Goal: Task Accomplishment & Management: Complete application form

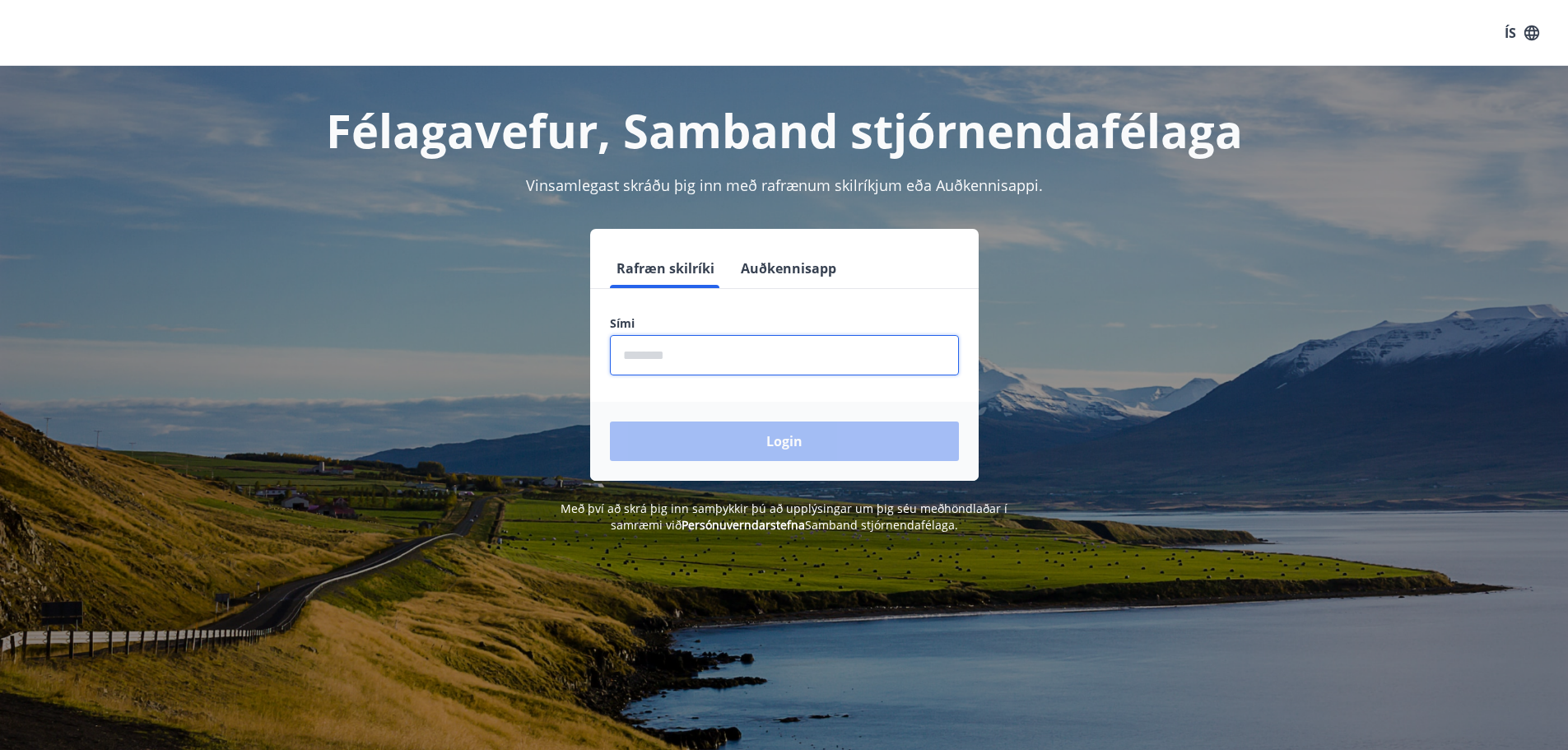
click at [738, 361] on input "phone" at bounding box center [785, 355] width 349 height 41
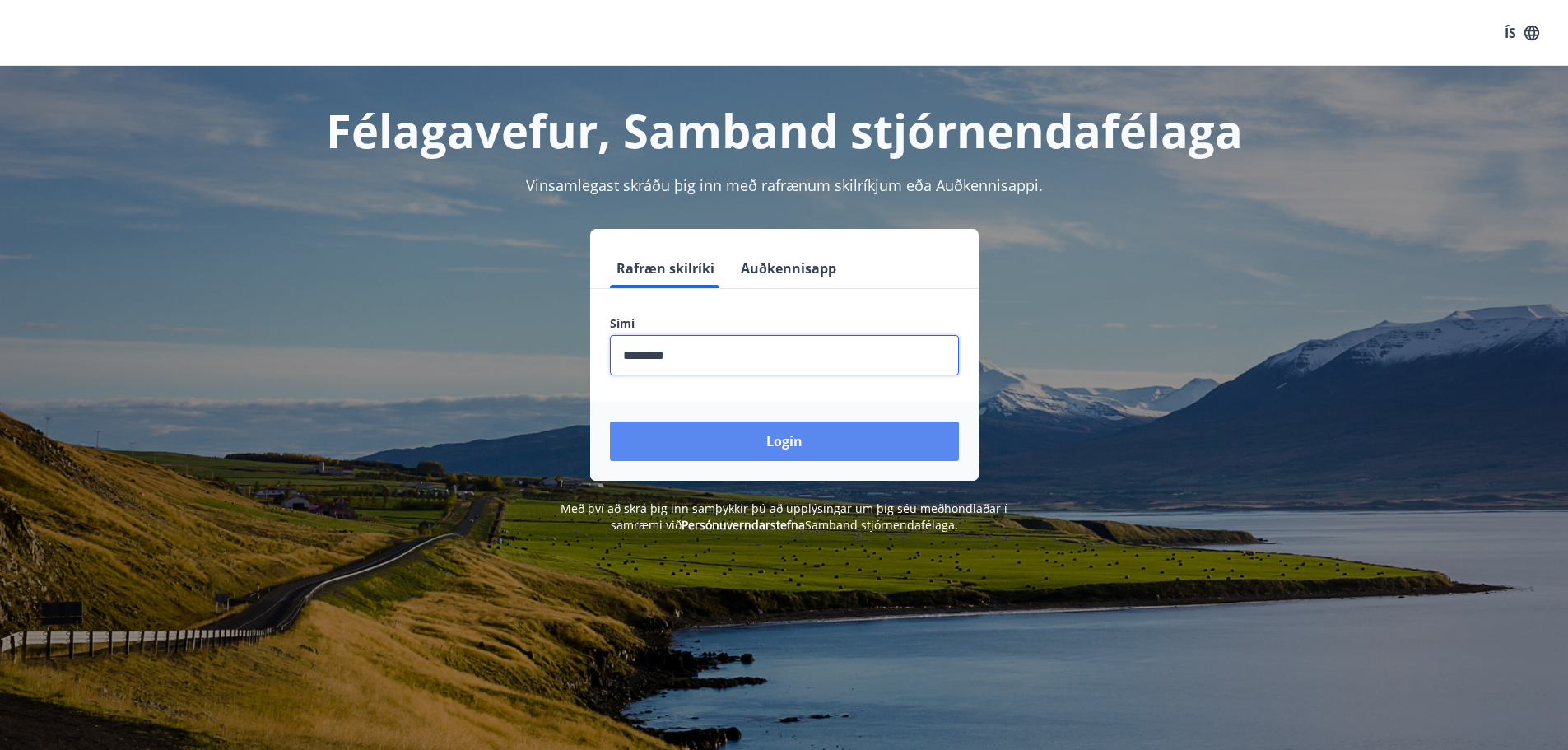
type input "********"
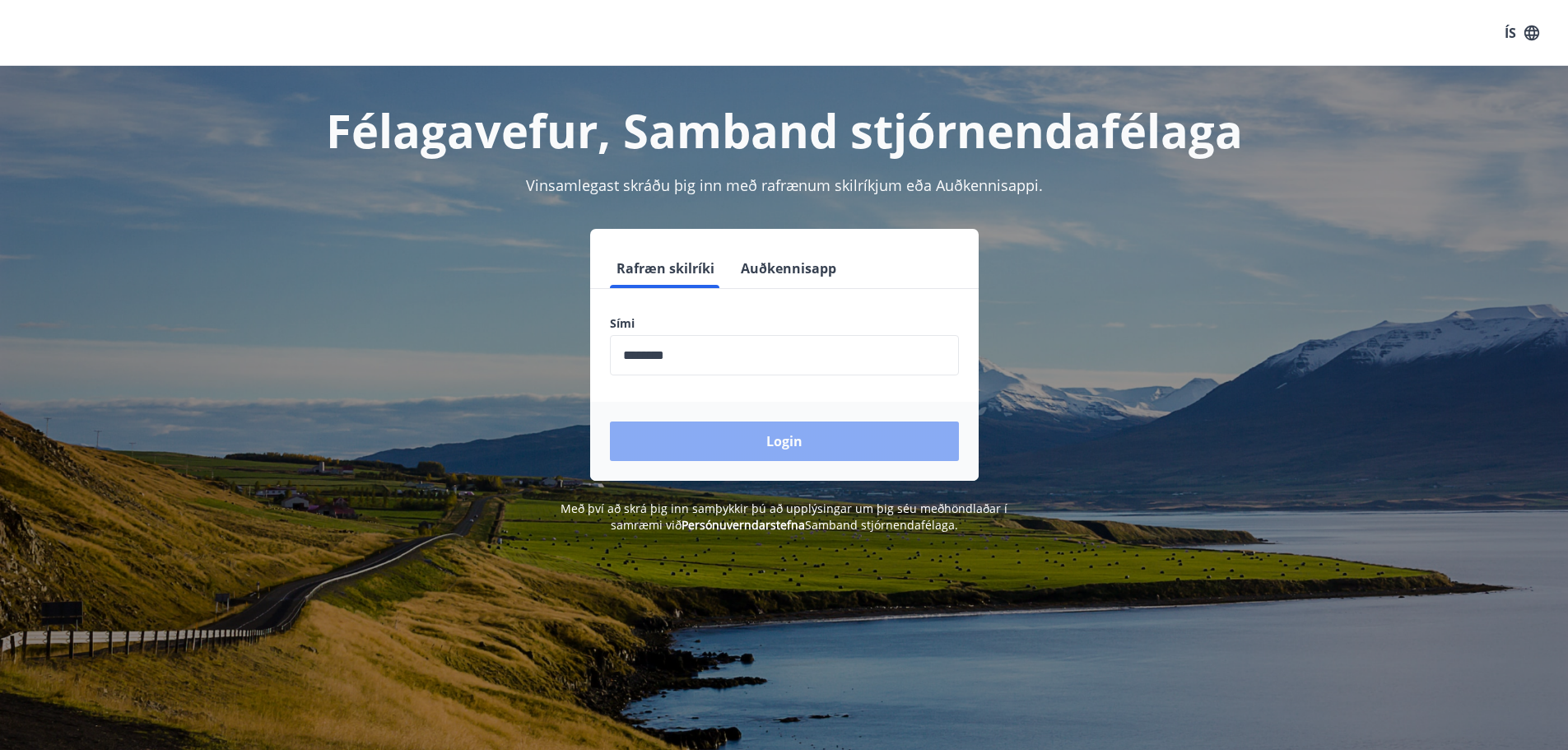
click at [794, 451] on button "Login" at bounding box center [785, 442] width 349 height 40
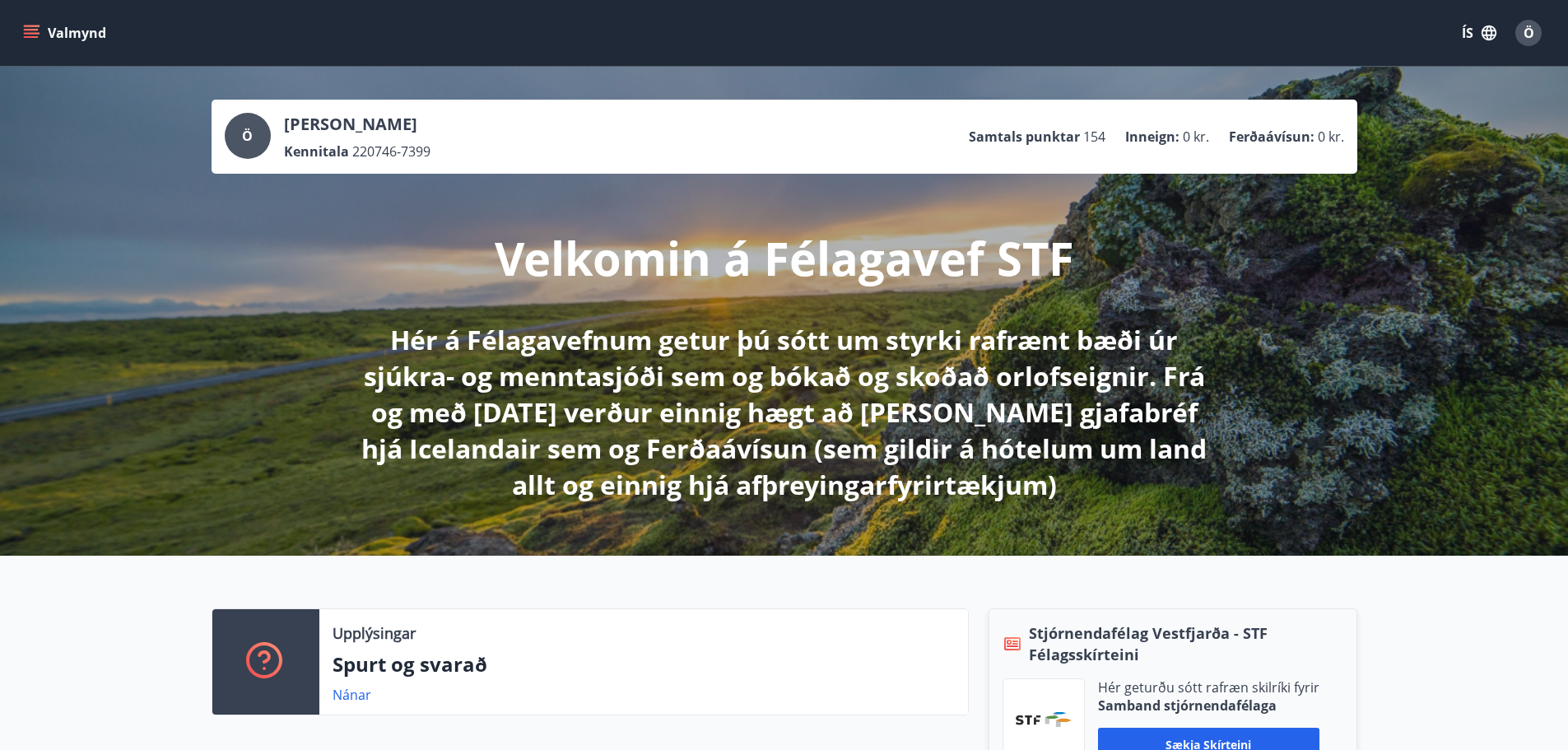
click at [34, 38] on icon "menu" at bounding box center [31, 37] width 15 height 2
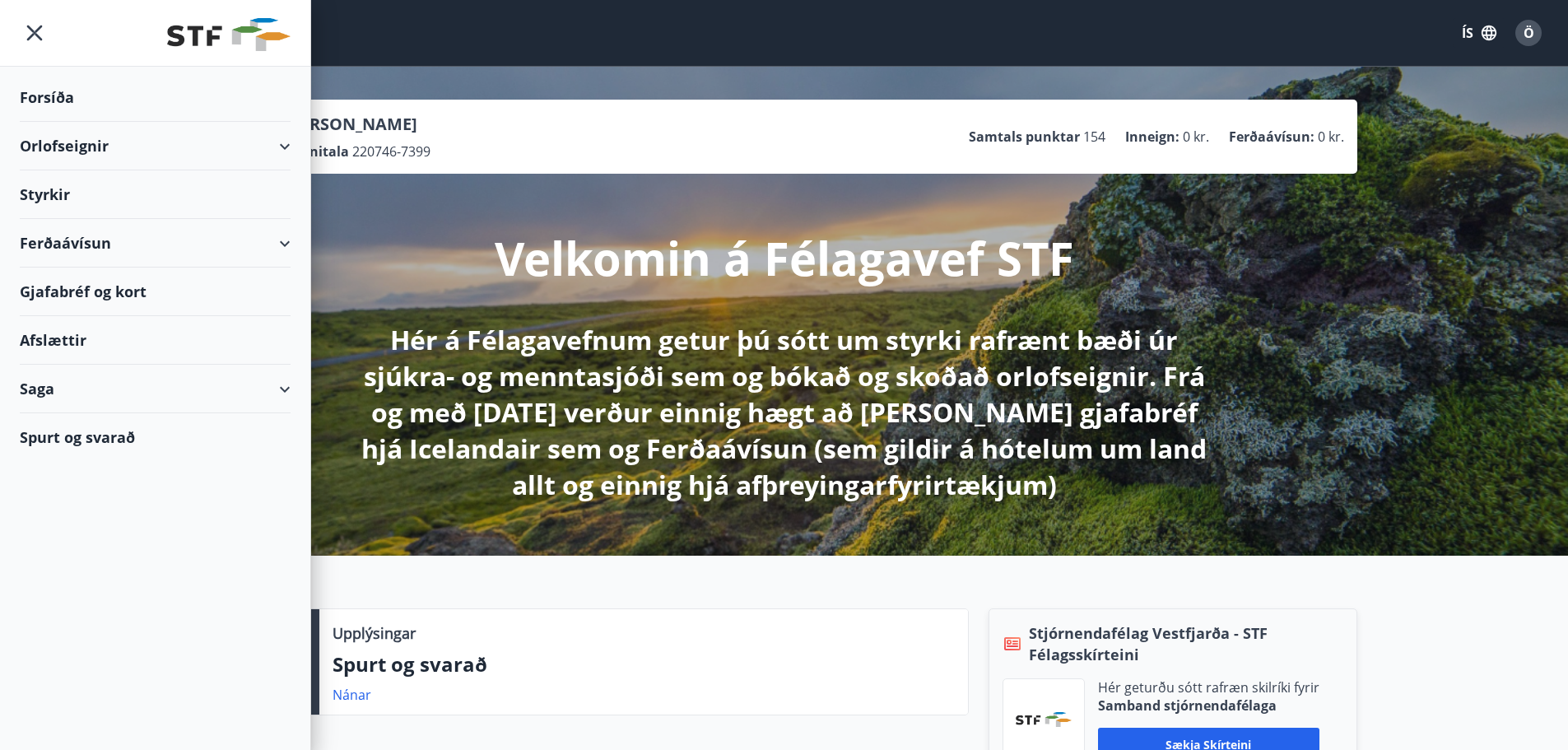
click at [35, 192] on div "Styrkir" at bounding box center [155, 194] width 270 height 49
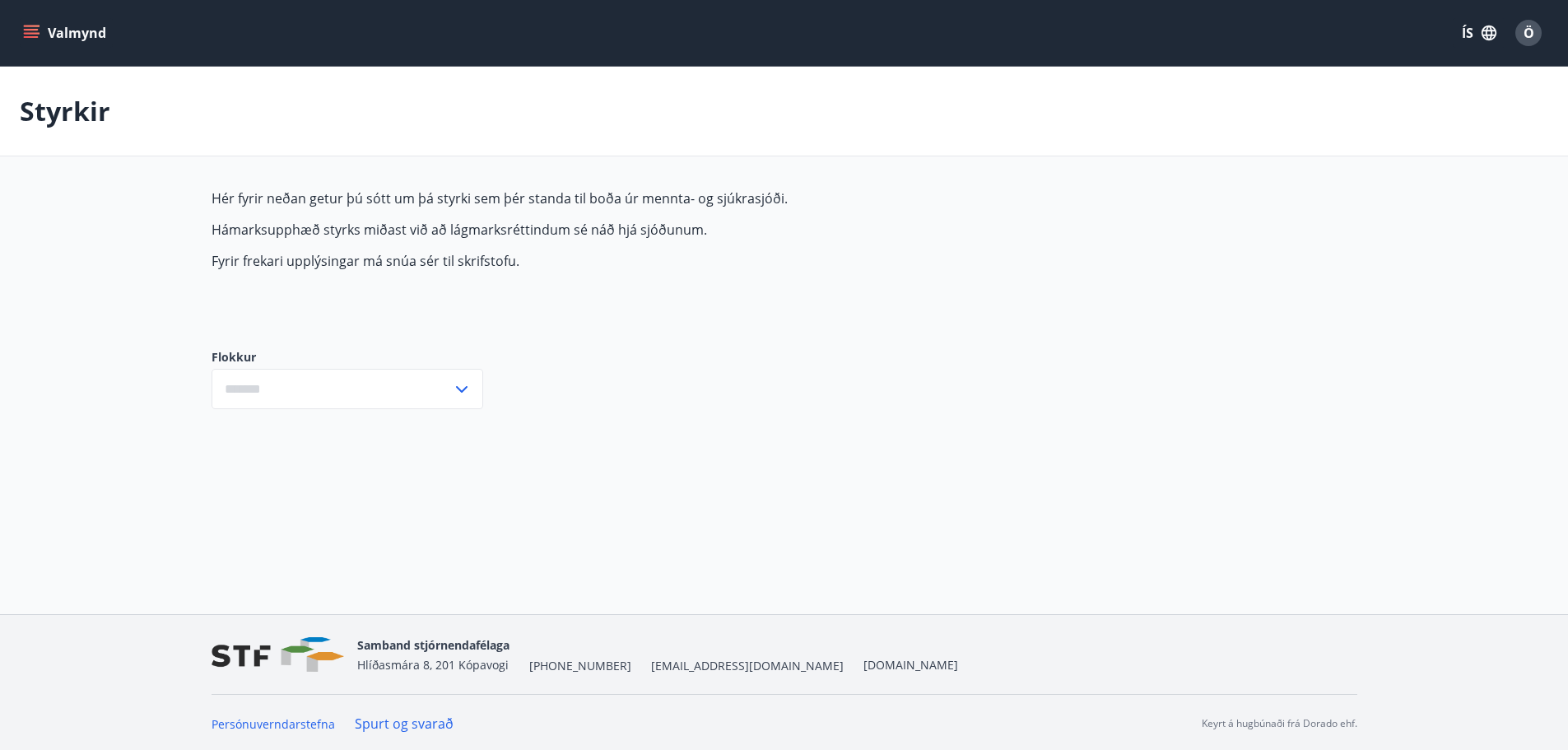
type input "***"
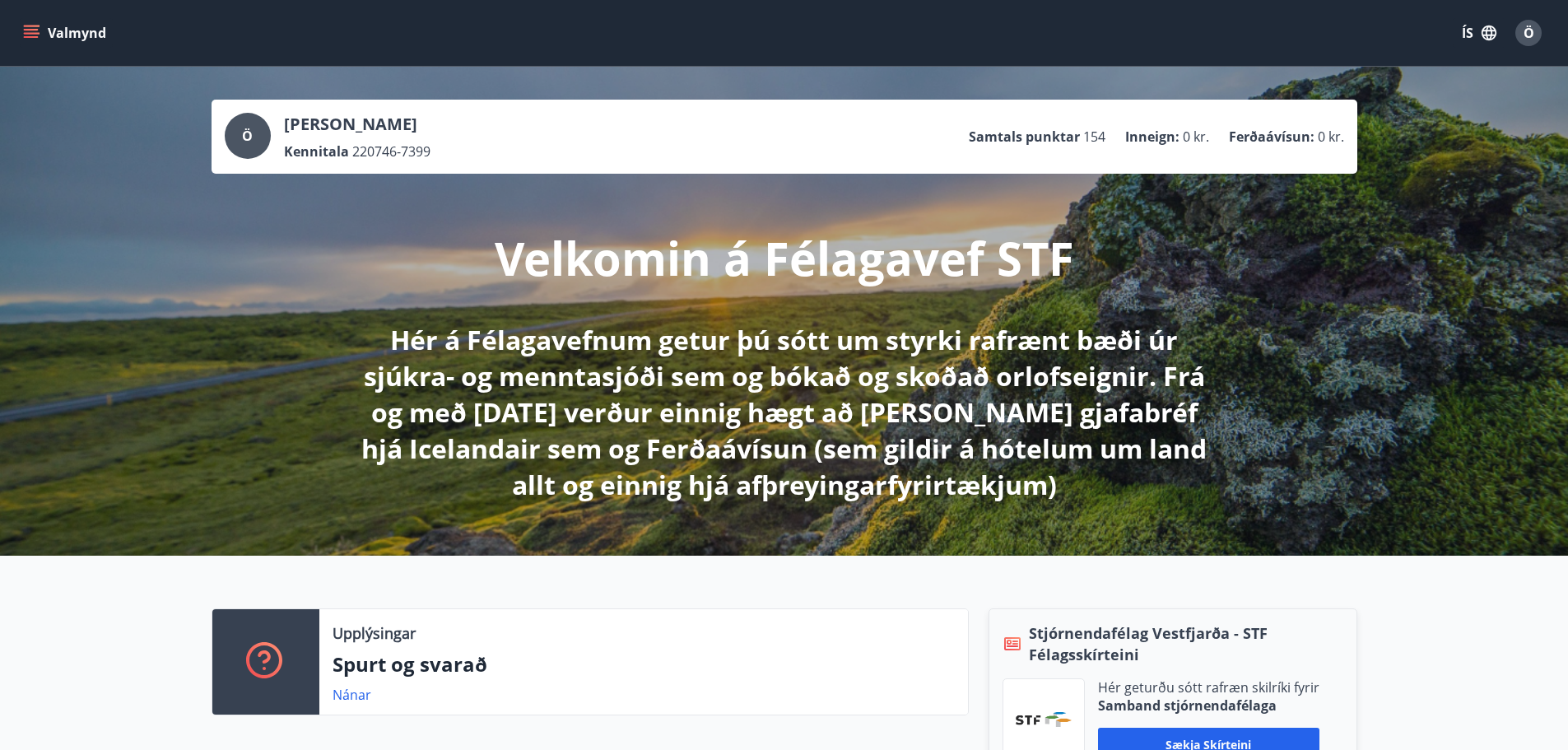
click at [37, 27] on icon "menu" at bounding box center [31, 33] width 17 height 17
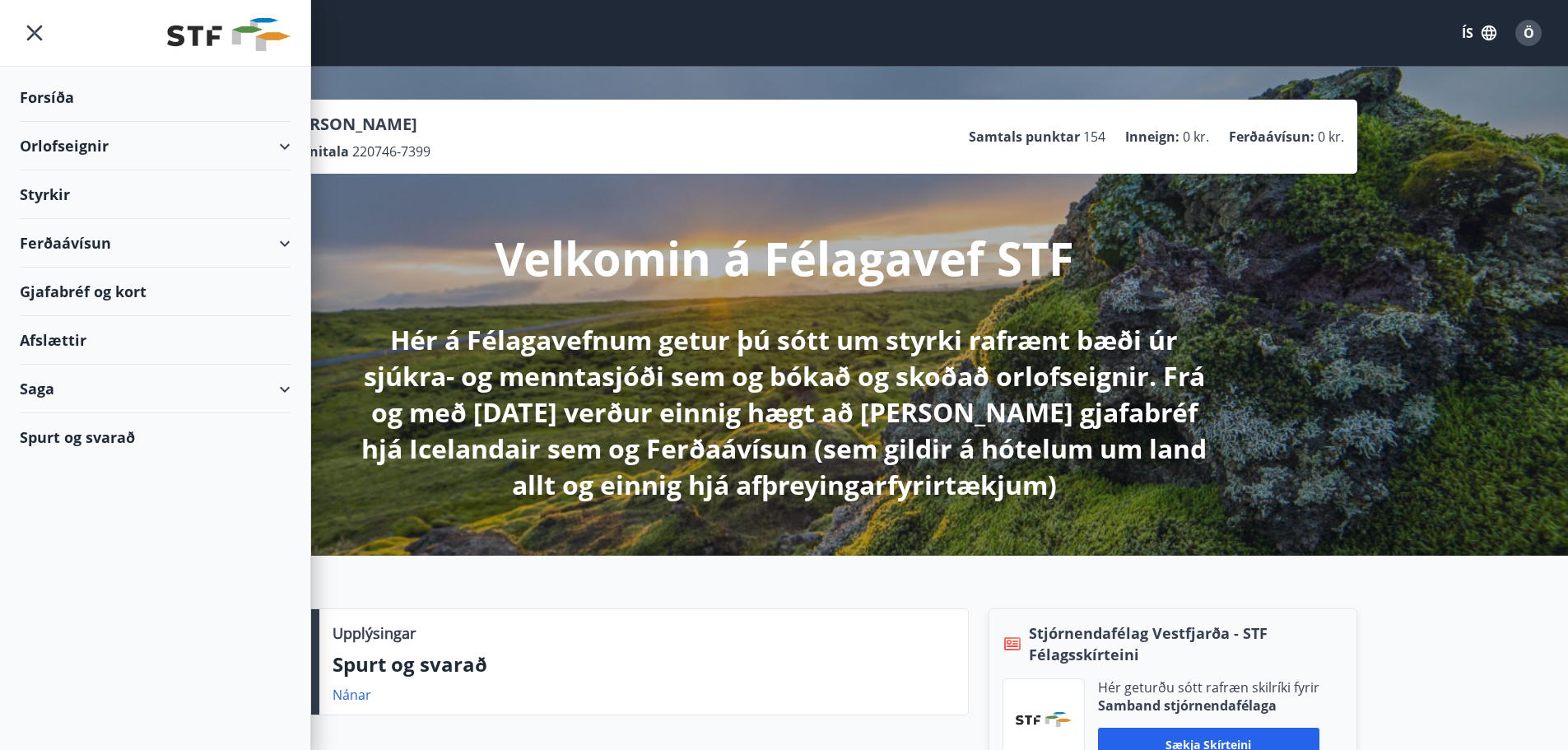
click at [386, 295] on div "Velkomin á Félagavef STF Hér á Félagavefnum getur þú sótt um styrki rafrænt bæð…" at bounding box center [784, 338] width 922 height 329
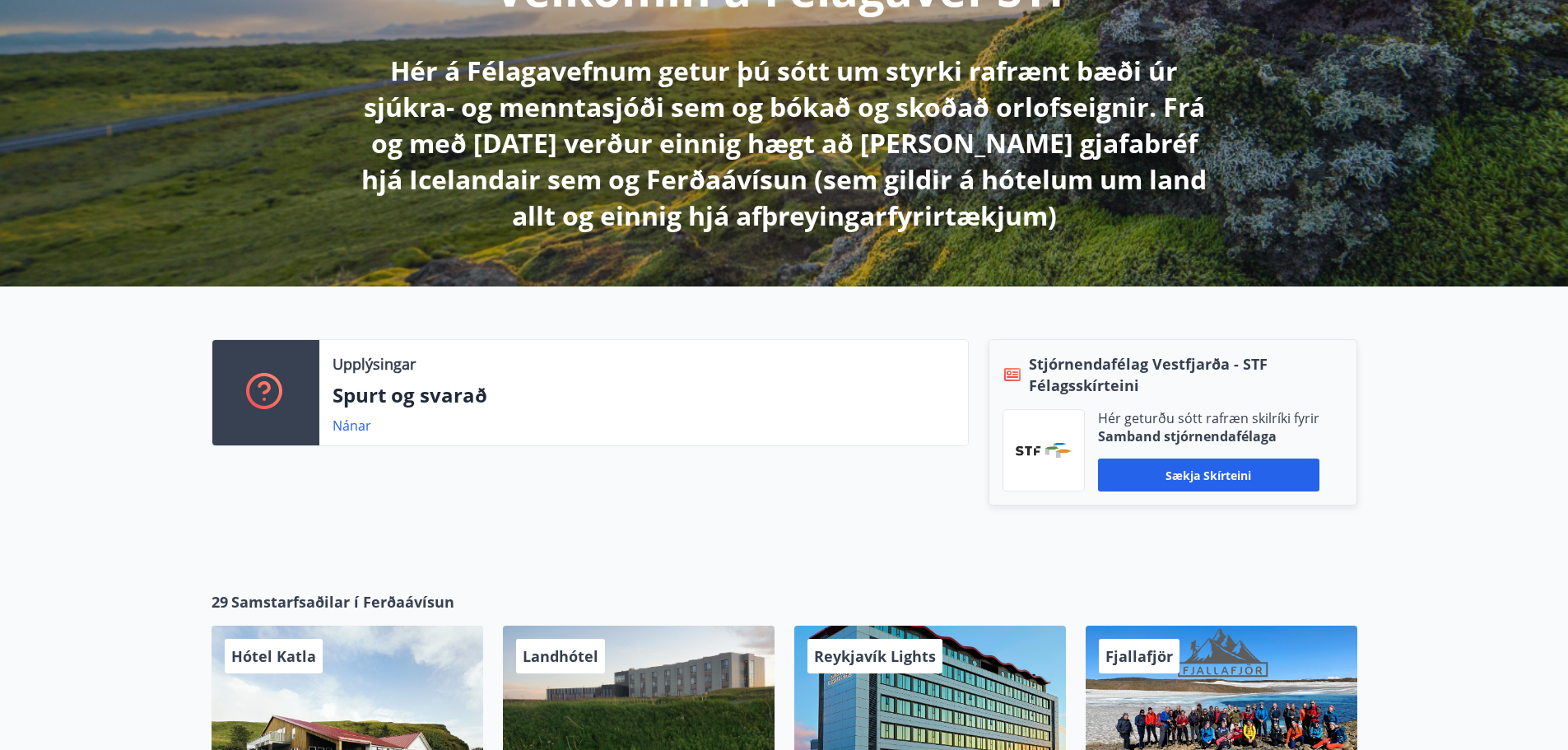
scroll to position [329, 0]
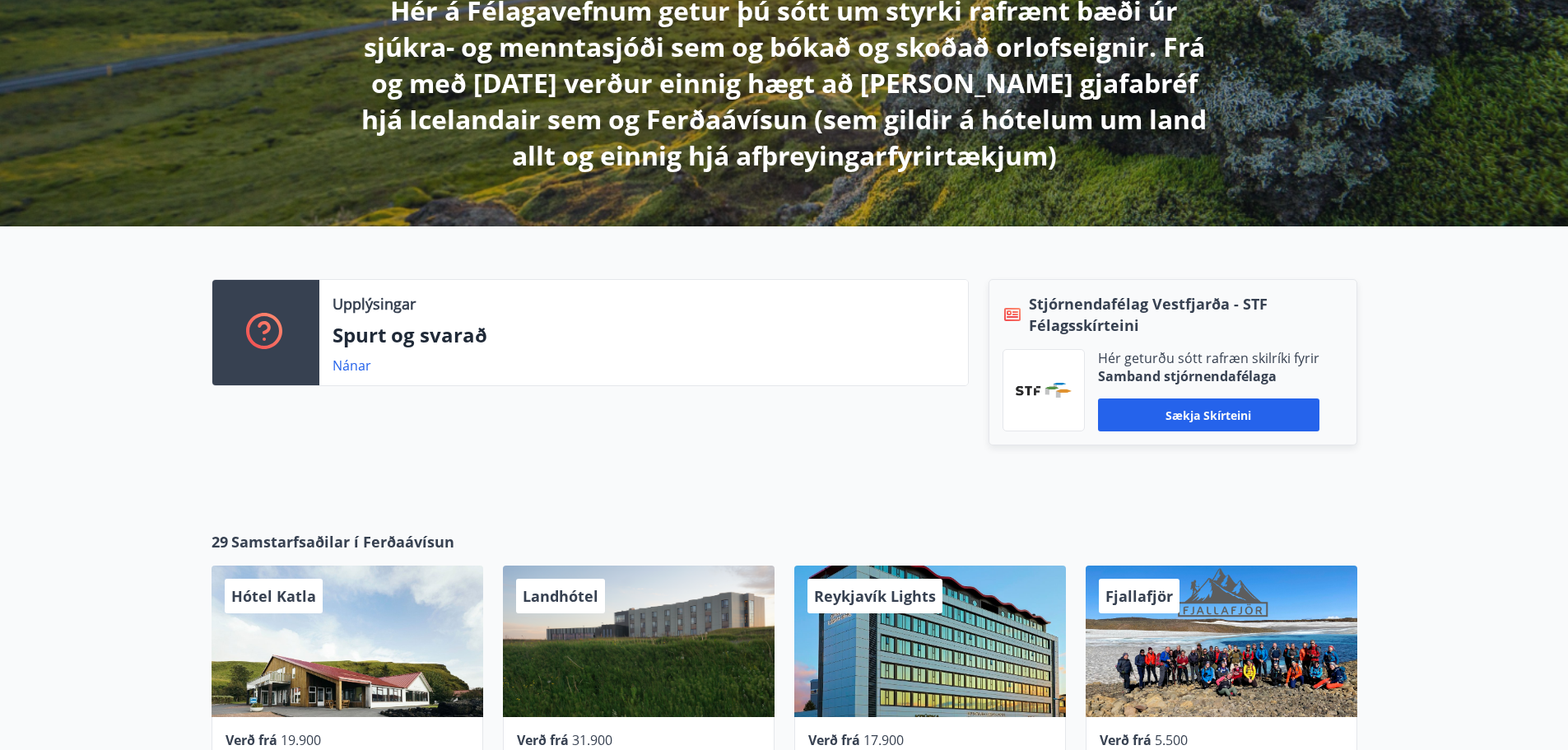
click at [478, 373] on div "Nánar" at bounding box center [643, 365] width 622 height 20
click at [495, 316] on div "Upplýsingar Spurt og svarað Nánar" at bounding box center [643, 332] width 648 height 105
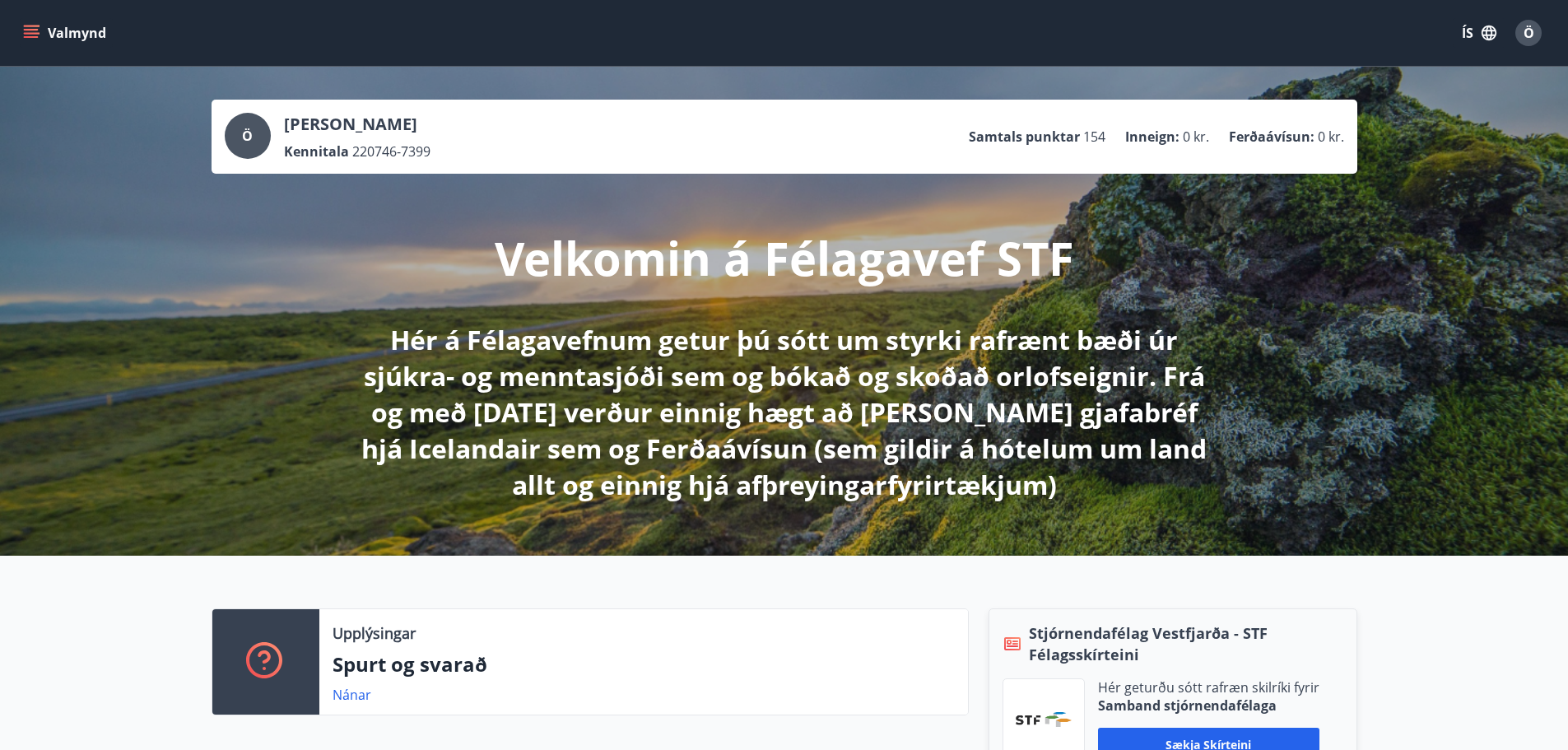
click at [30, 31] on icon "menu" at bounding box center [31, 33] width 17 height 17
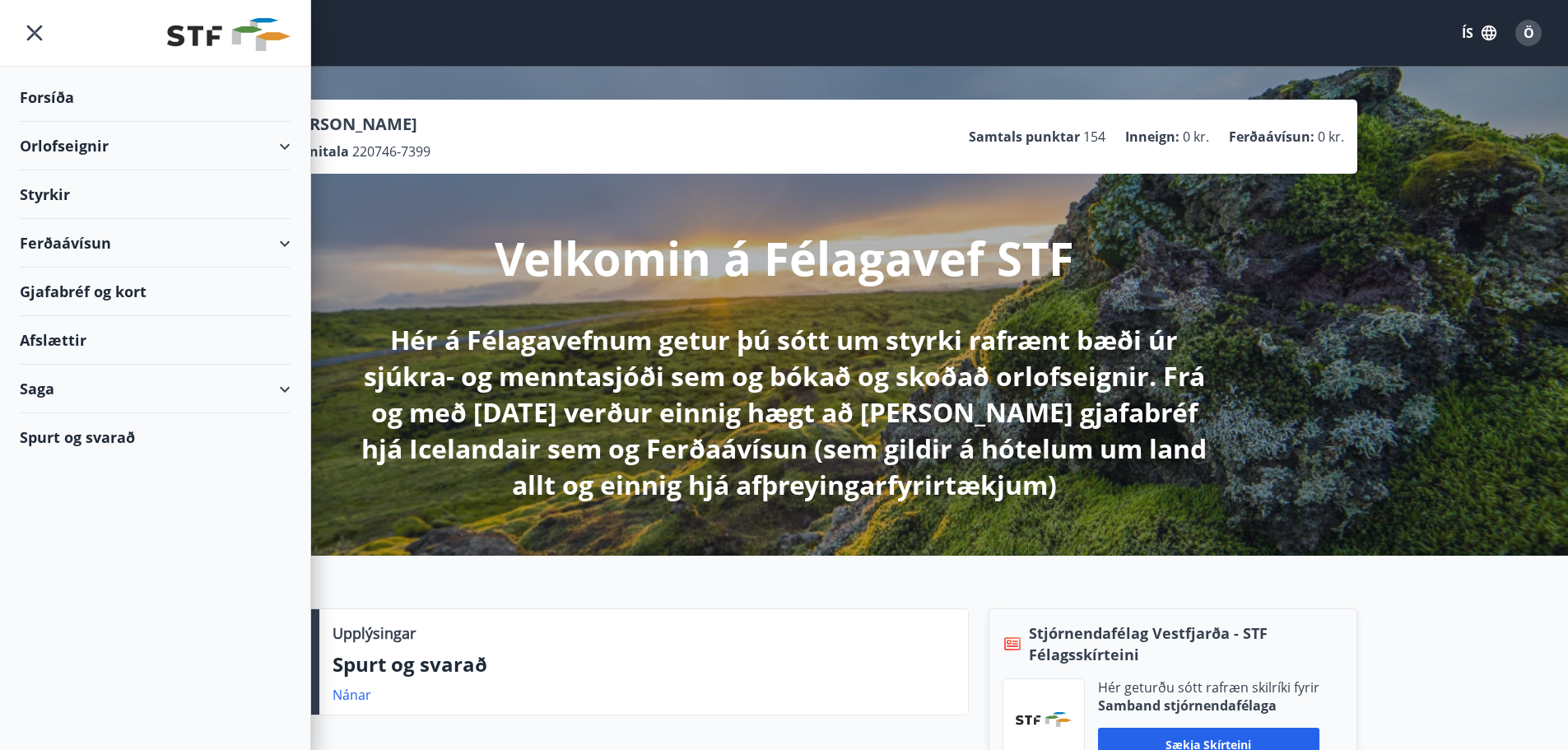
click at [45, 189] on div "Styrkir" at bounding box center [155, 194] width 270 height 49
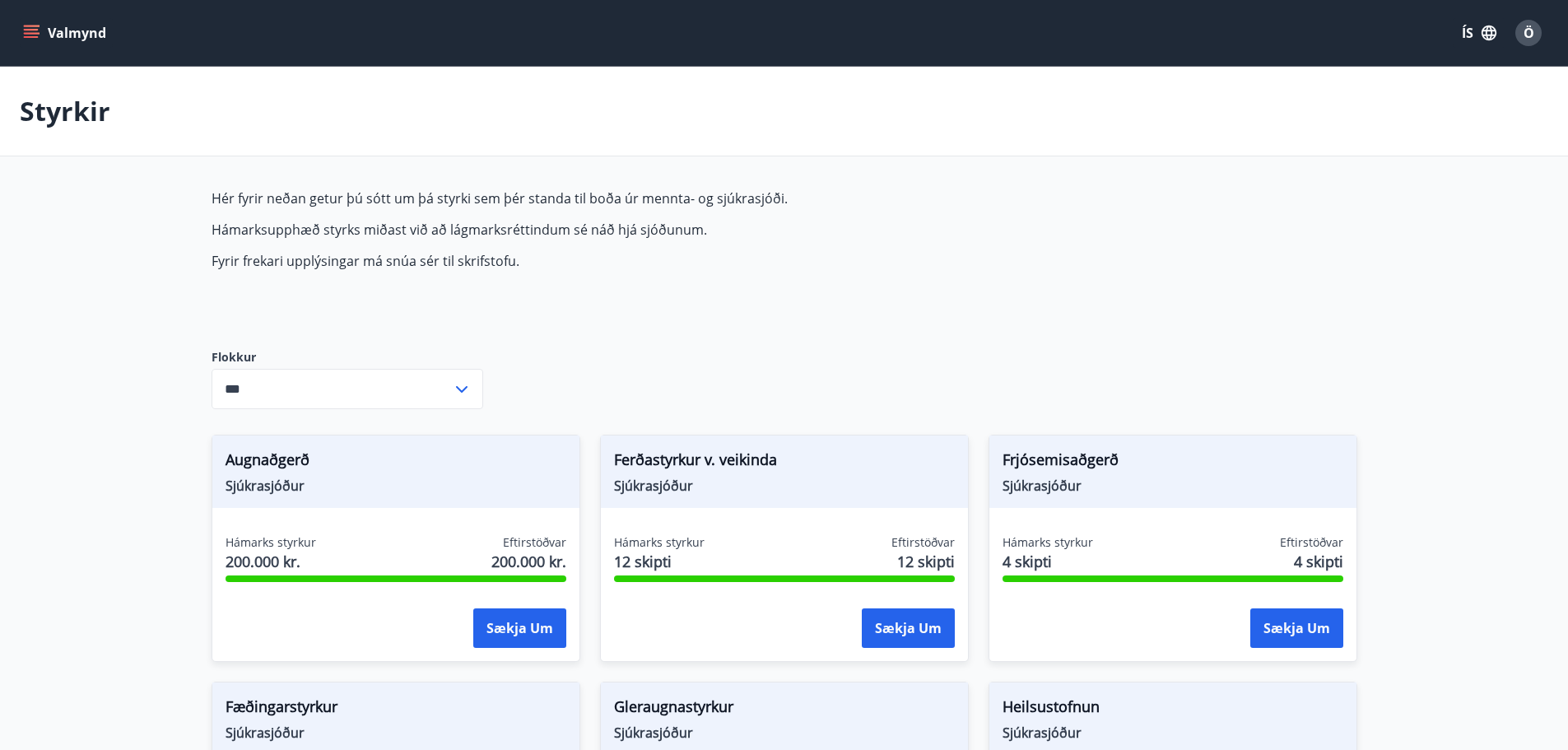
click at [466, 388] on icon at bounding box center [461, 389] width 20 height 20
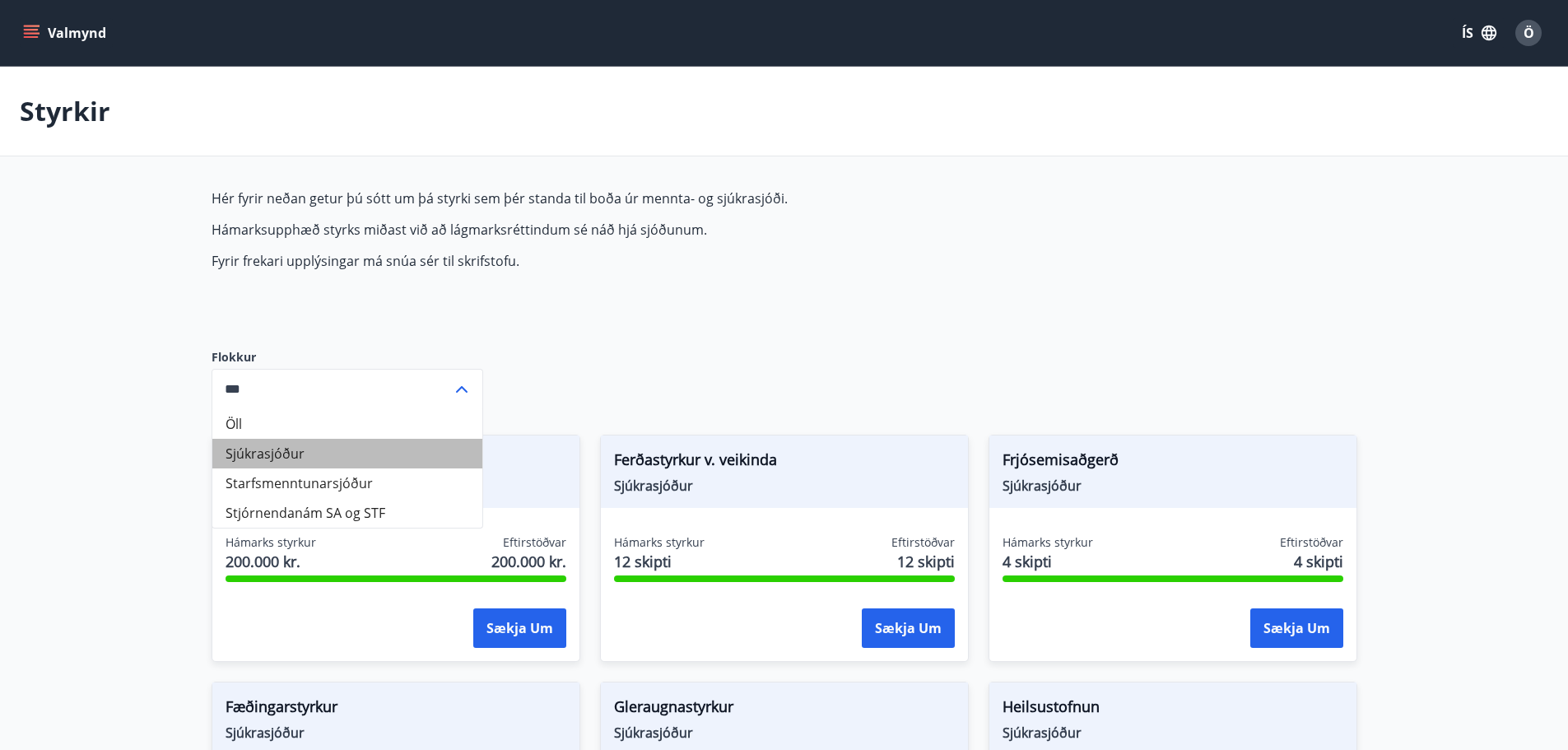
click at [277, 458] on li "Sjúkrasjóður" at bounding box center [347, 453] width 270 height 30
type input "**********"
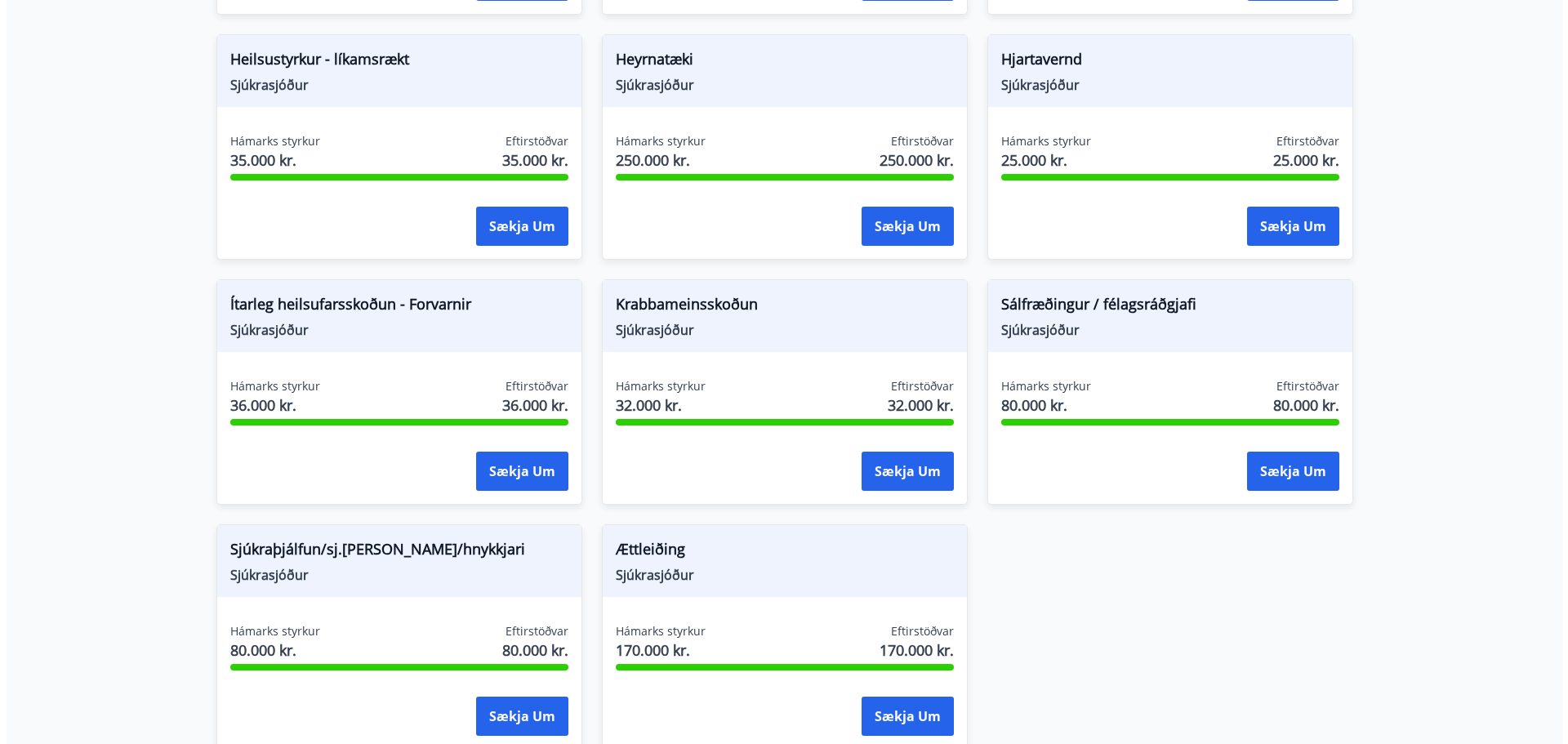
scroll to position [886, 0]
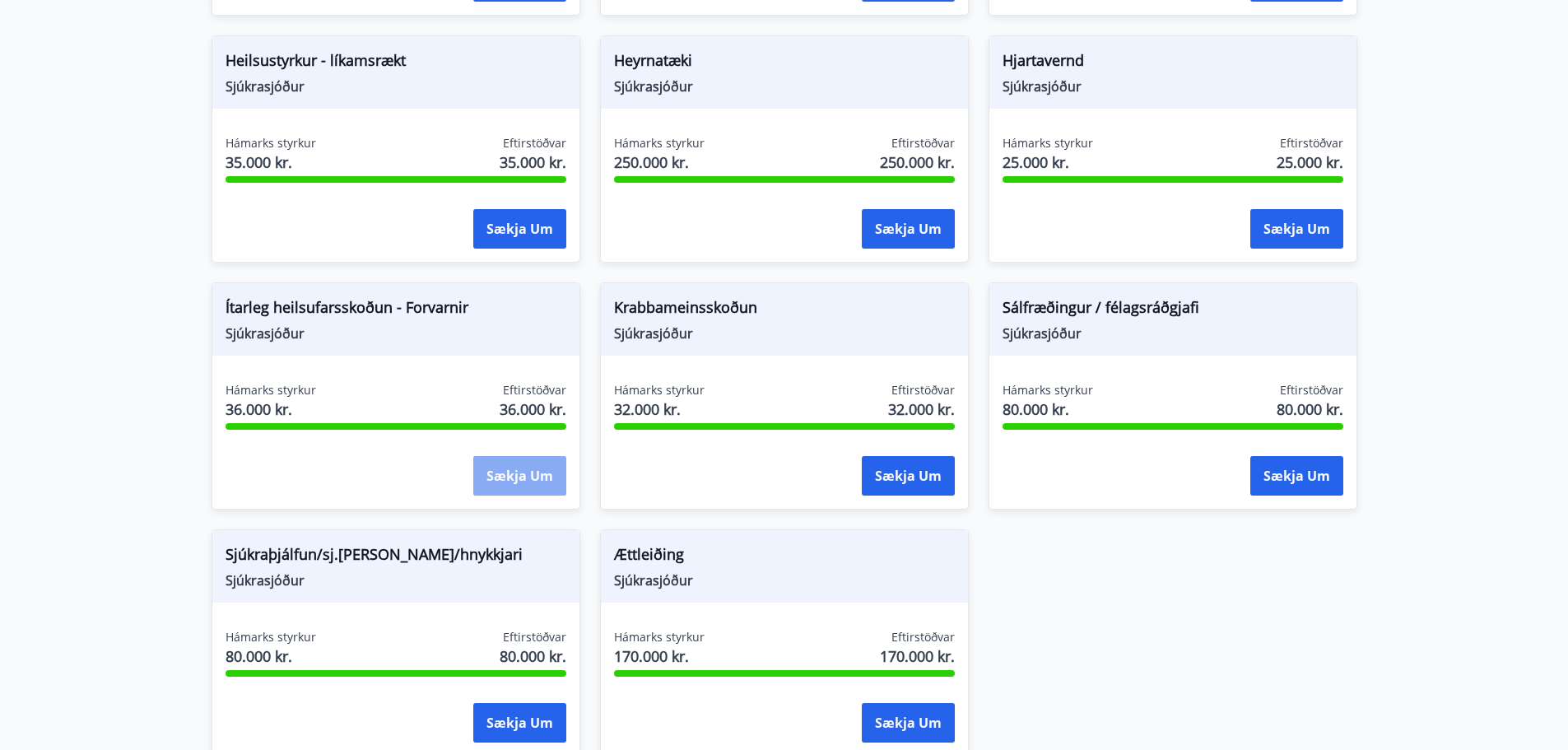
click at [520, 471] on button "Sækja um" at bounding box center [519, 475] width 93 height 40
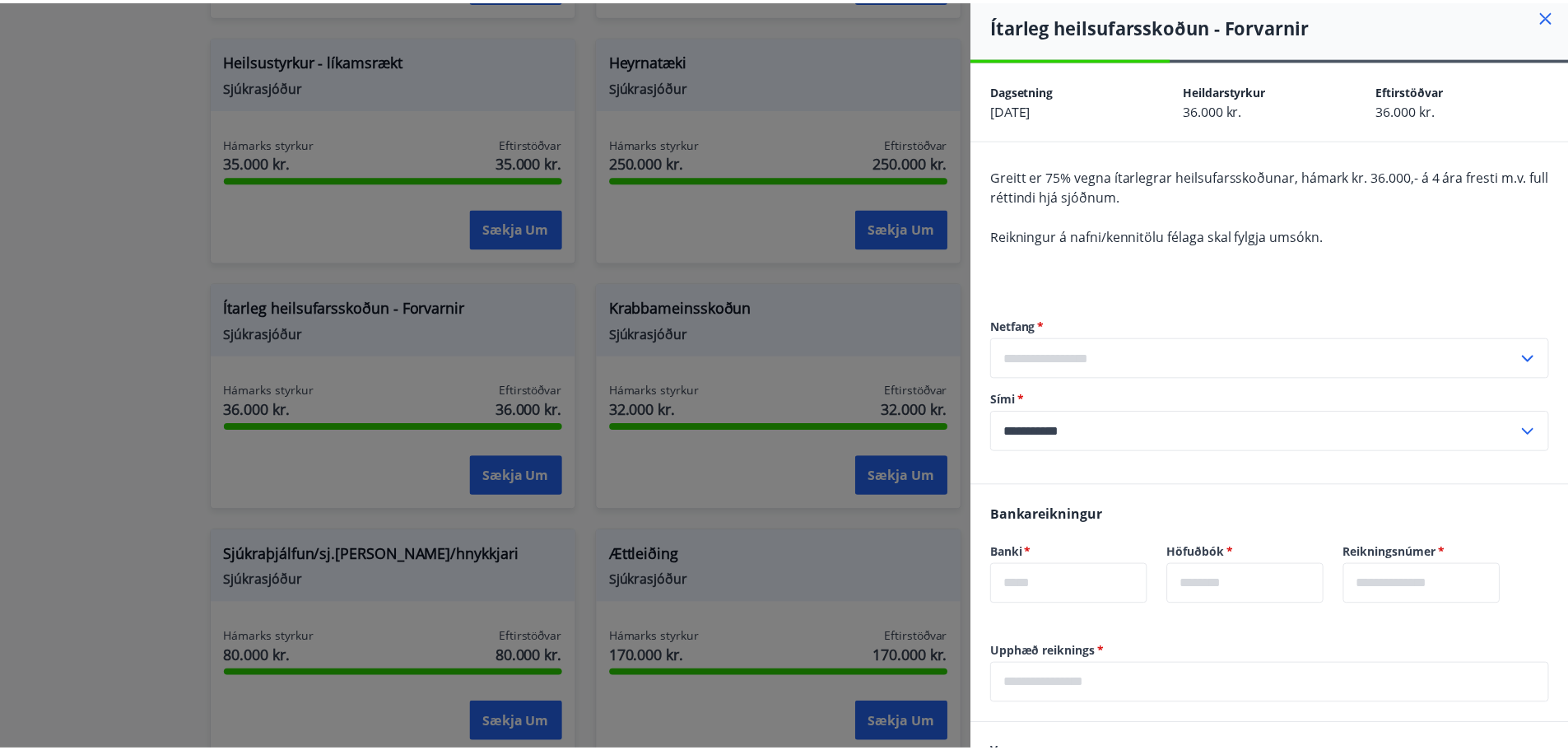
scroll to position [0, 0]
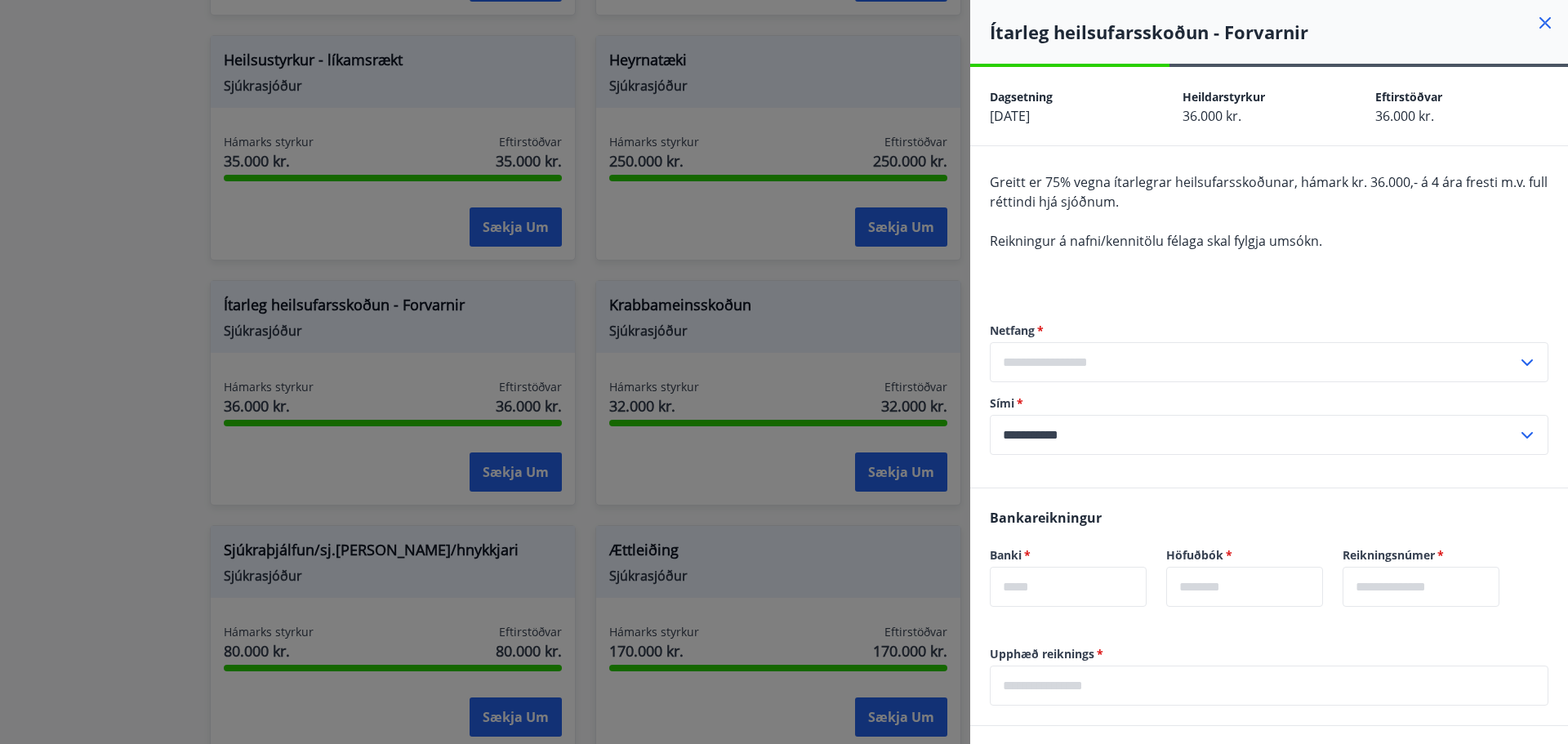
click at [1535, 26] on icon at bounding box center [1545, 23] width 20 height 20
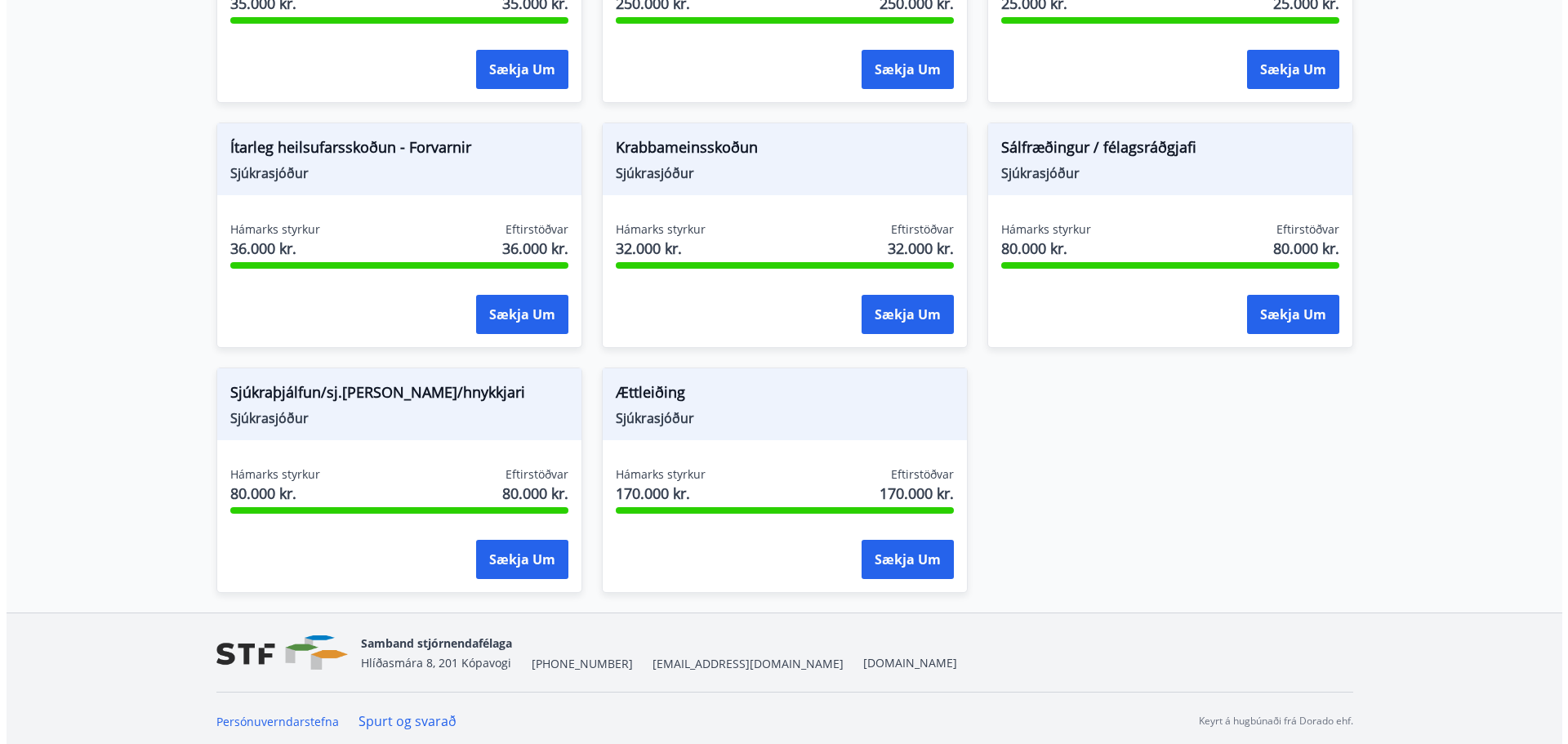
scroll to position [1049, 0]
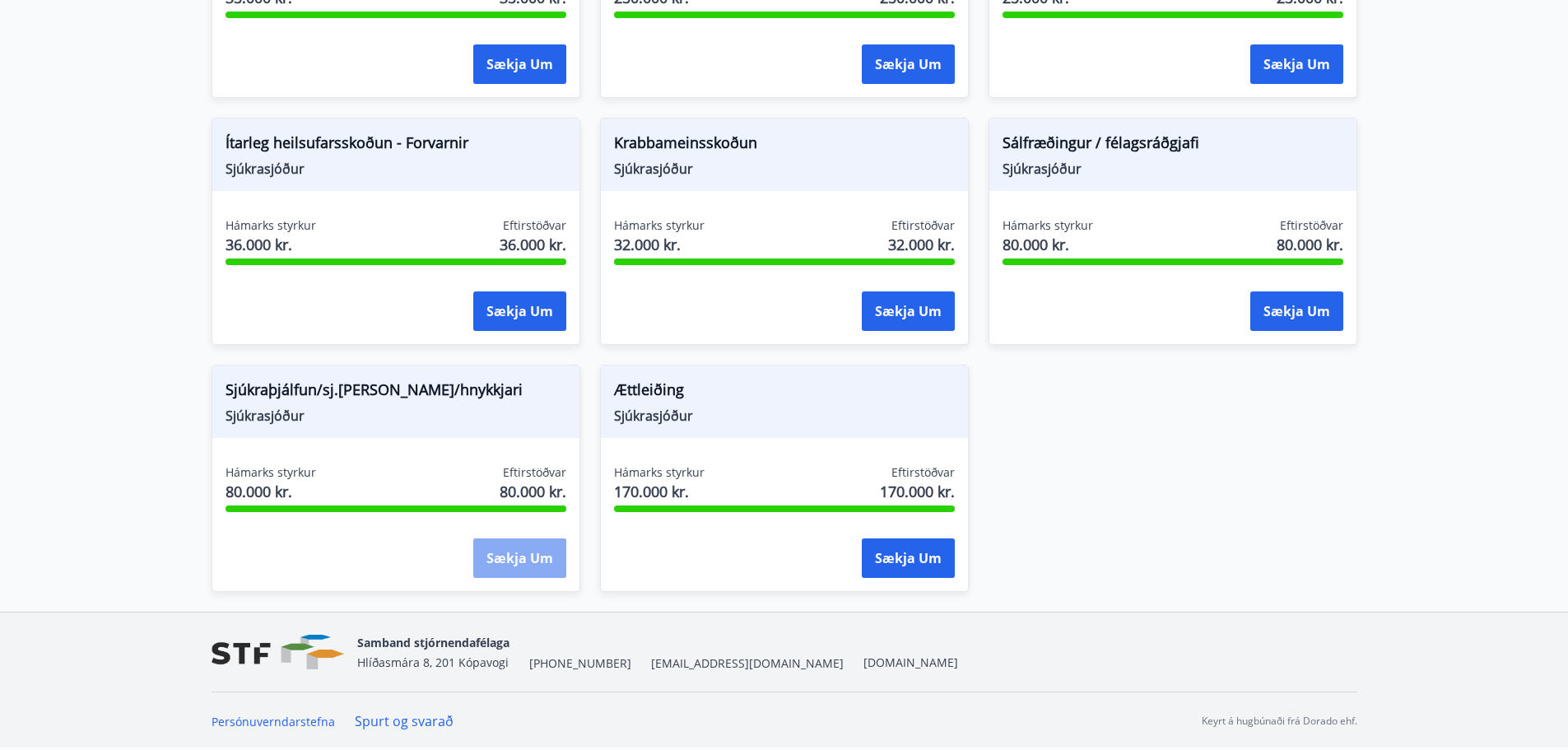
click at [517, 555] on button "Sækja um" at bounding box center [519, 558] width 93 height 40
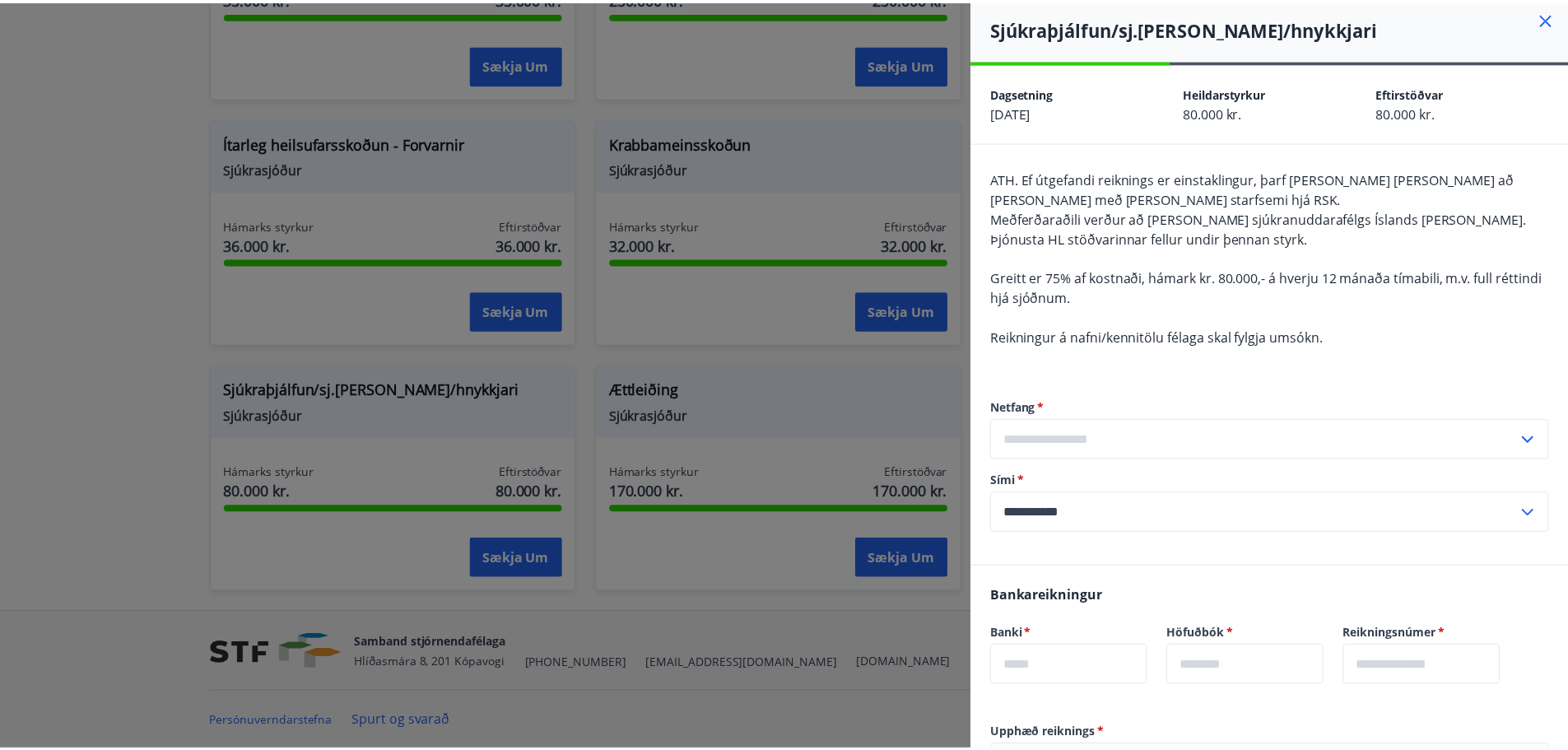
scroll to position [0, 0]
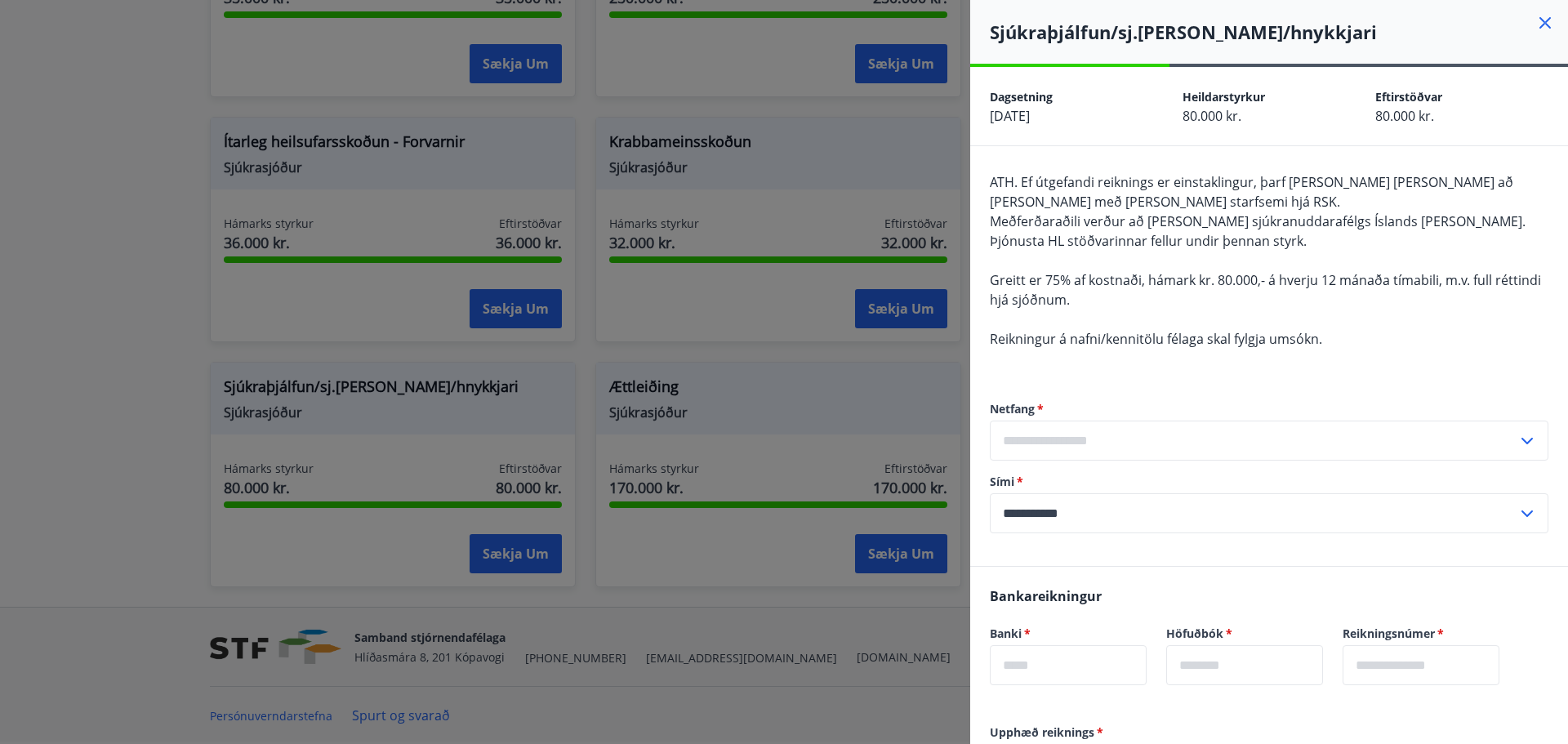
click at [1535, 28] on icon at bounding box center [1545, 23] width 20 height 20
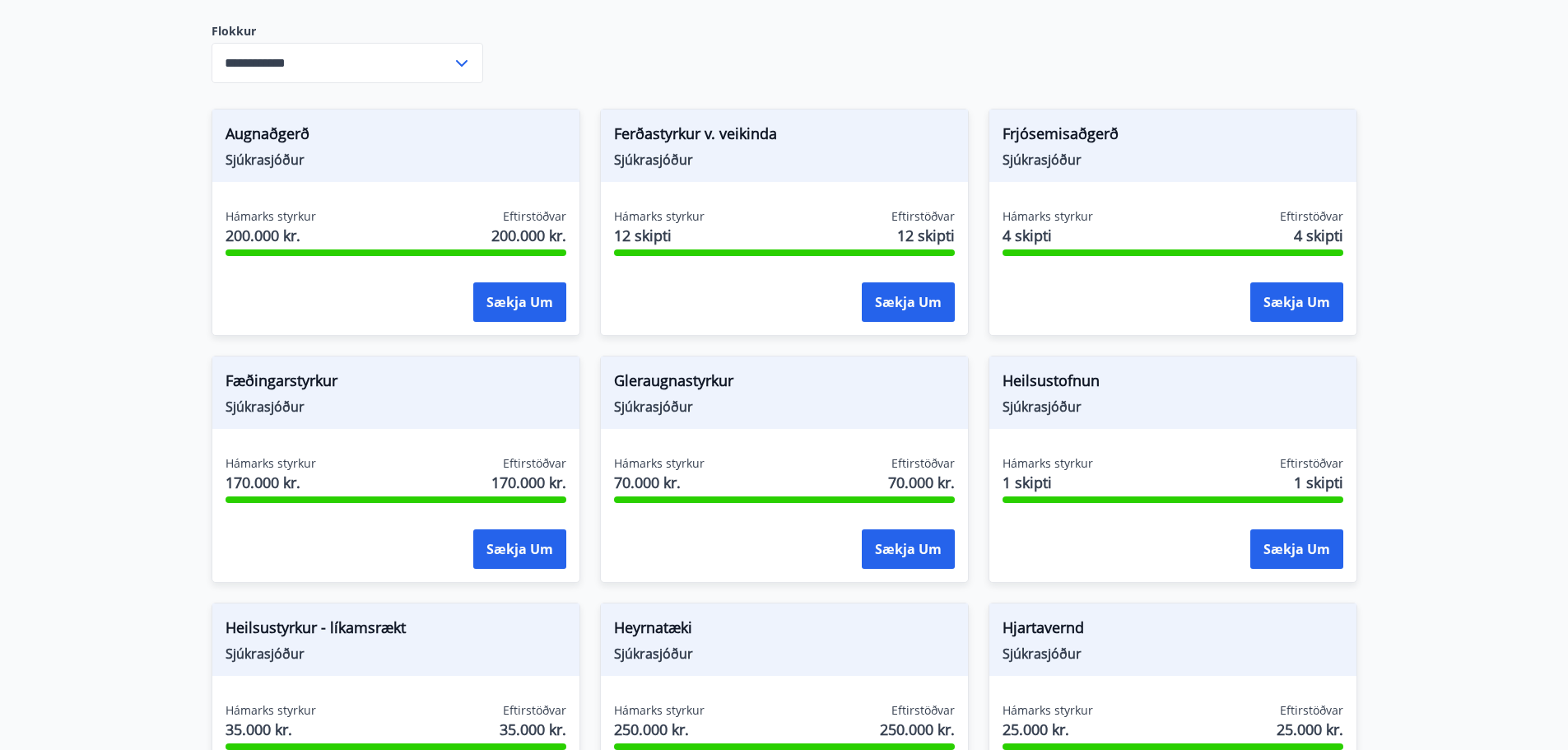
scroll to position [329, 0]
